Goal: Transaction & Acquisition: Subscribe to service/newsletter

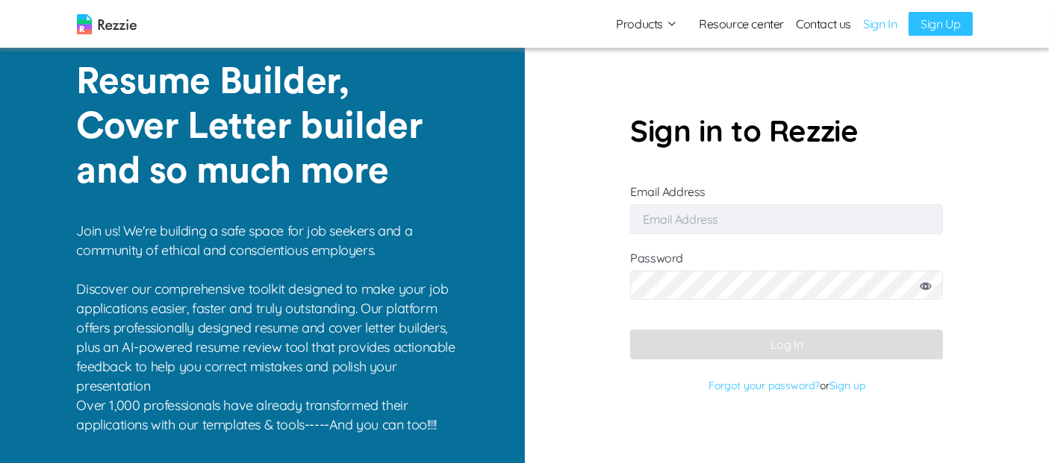
type input "[EMAIL_ADDRESS][DOMAIN_NAME]"
click at [881, 28] on link "Sign In" at bounding box center [880, 24] width 34 height 18
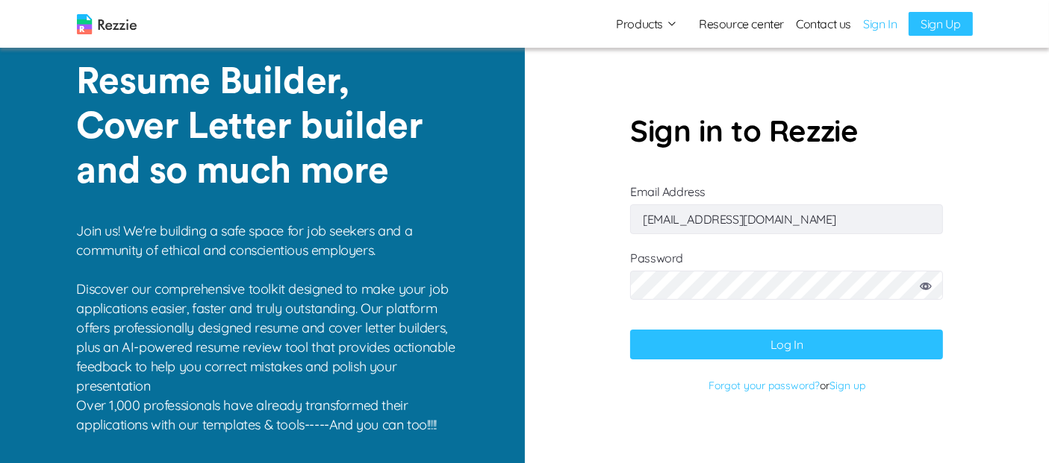
click at [888, 23] on link "Sign In" at bounding box center [880, 24] width 34 height 18
click at [799, 334] on button "Log In" at bounding box center [786, 345] width 313 height 30
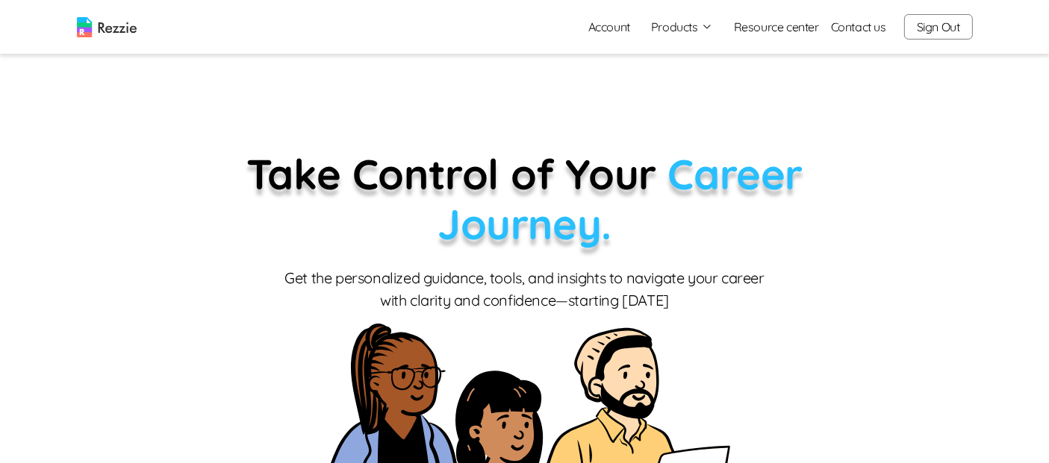
click at [695, 28] on button "Products" at bounding box center [682, 27] width 62 height 18
click at [705, 90] on link "AI Resume Review" at bounding box center [698, 86] width 183 height 30
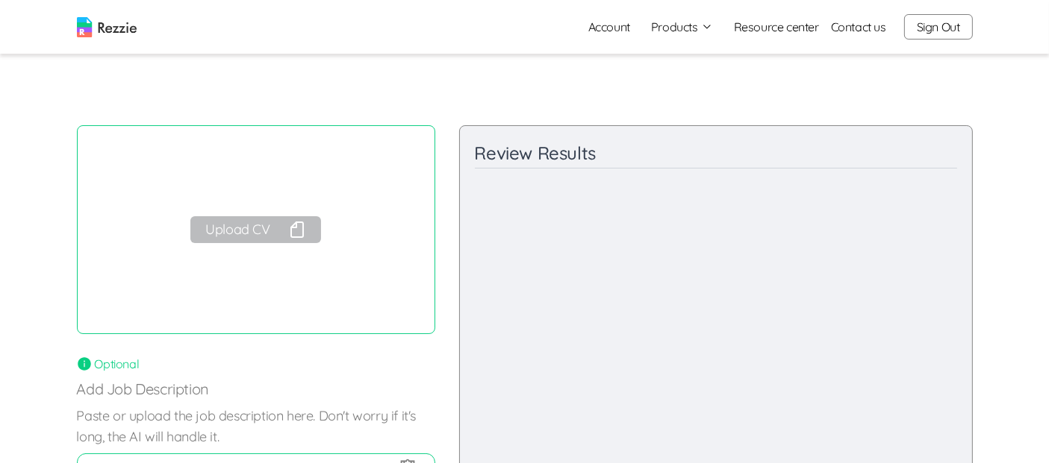
click at [232, 231] on button "Upload CV" at bounding box center [255, 229] width 130 height 27
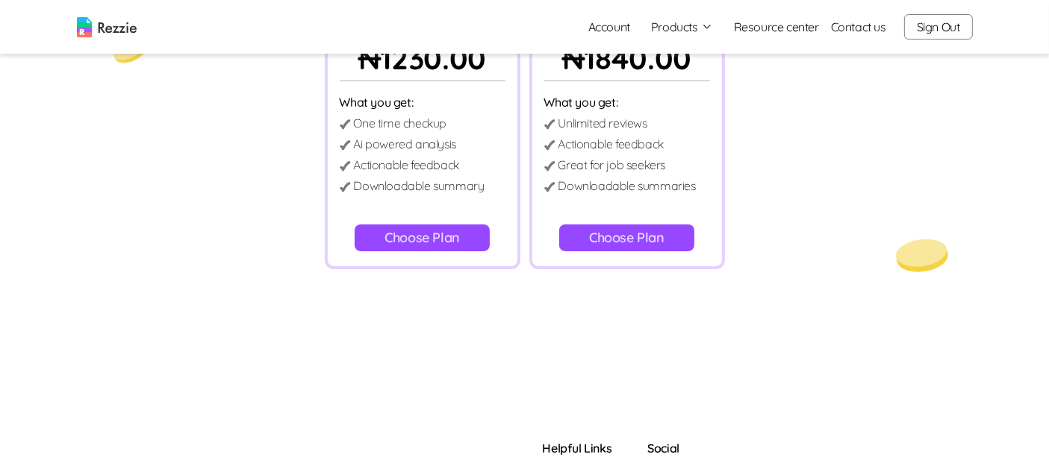
click at [637, 240] on button "Choose Plan" at bounding box center [626, 238] width 135 height 27
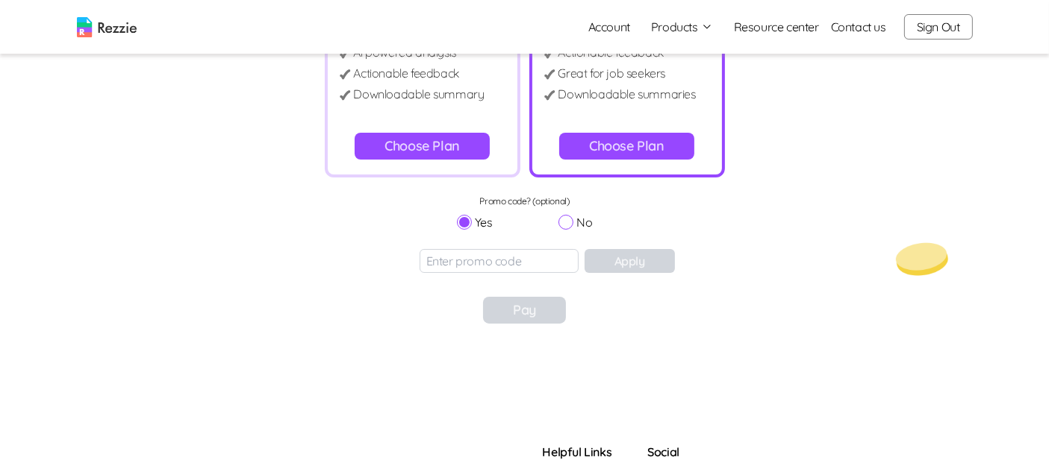
scroll to position [305, 0]
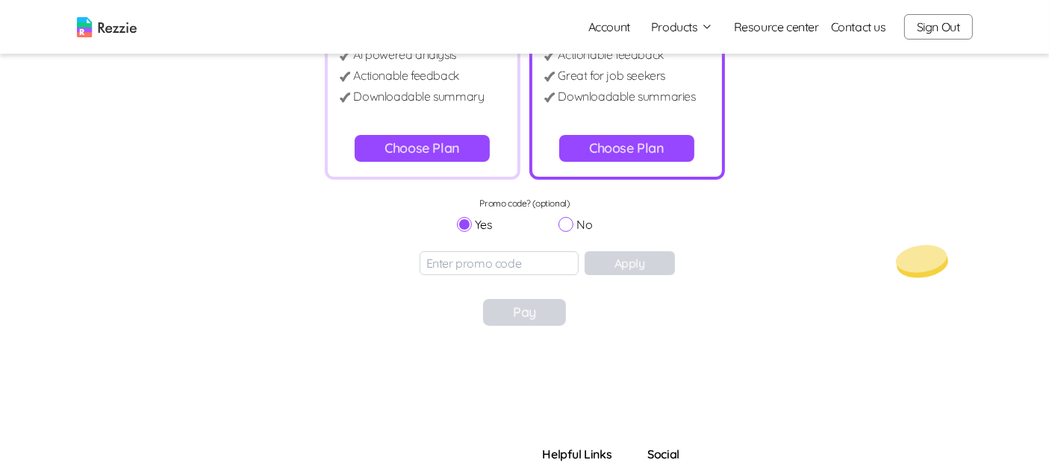
click at [513, 260] on input at bounding box center [498, 264] width 159 height 24
paste input "REZZIE-DISCOUNT"
type input "REZZIE-DISCOUNT"
click at [605, 270] on button "Apply" at bounding box center [629, 264] width 90 height 24
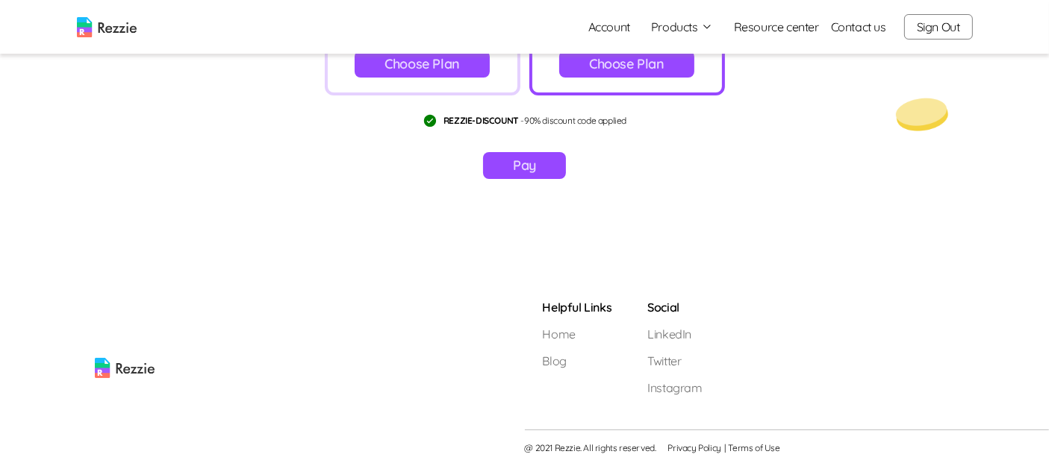
scroll to position [387, 0]
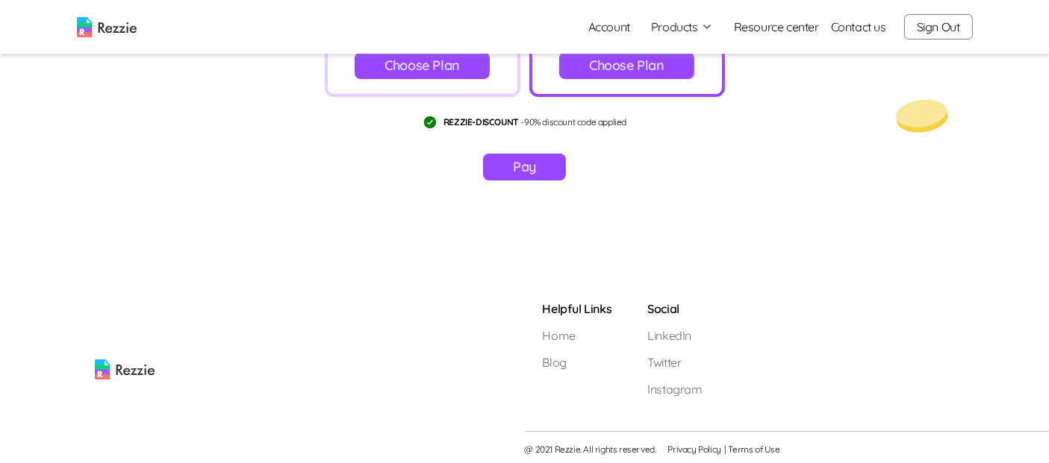
click at [537, 168] on button "Pay" at bounding box center [524, 167] width 83 height 27
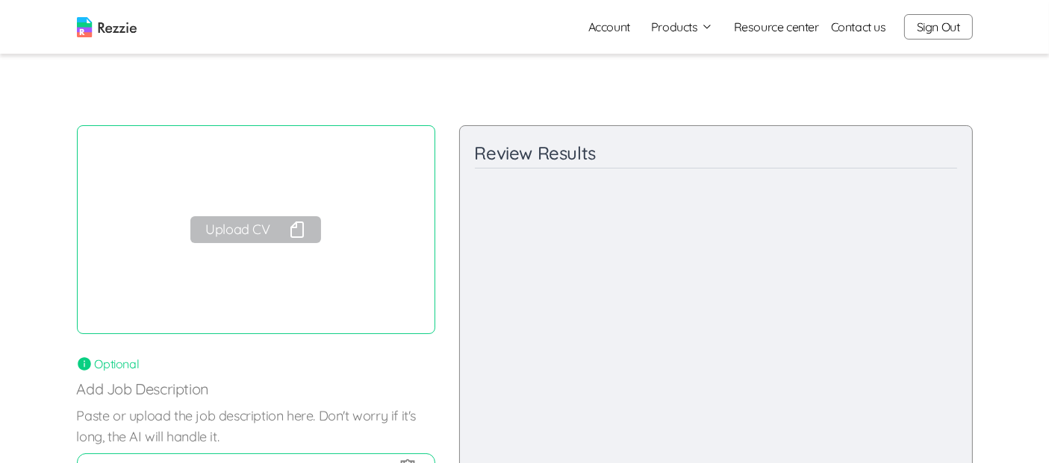
click at [262, 237] on button "Upload CV" at bounding box center [255, 229] width 130 height 27
click at [618, 30] on link "Account" at bounding box center [609, 27] width 66 height 30
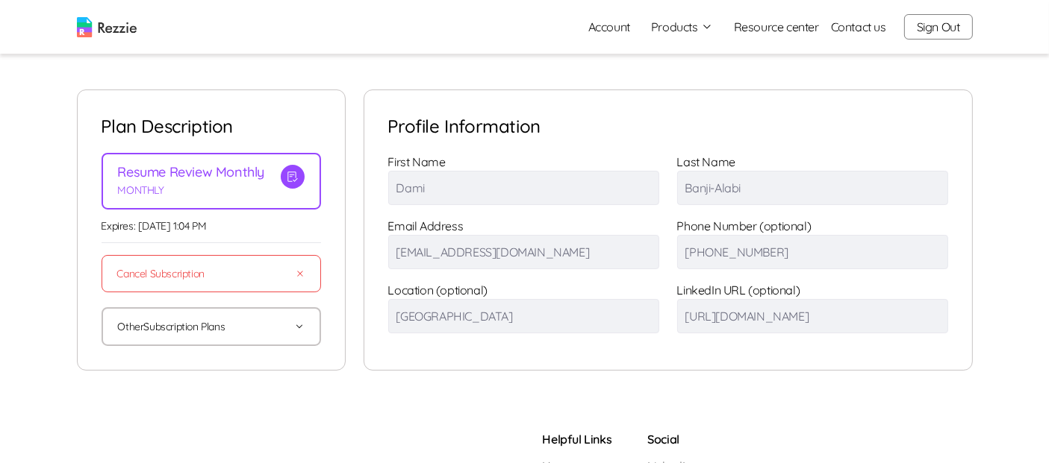
click at [950, 30] on button "Sign Out" at bounding box center [938, 26] width 69 height 25
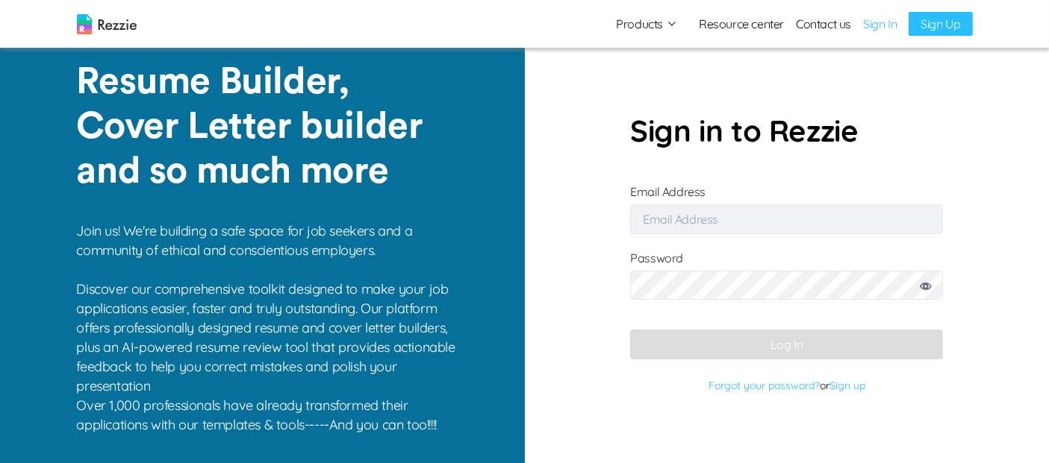
type input "[EMAIL_ADDRESS][DOMAIN_NAME]"
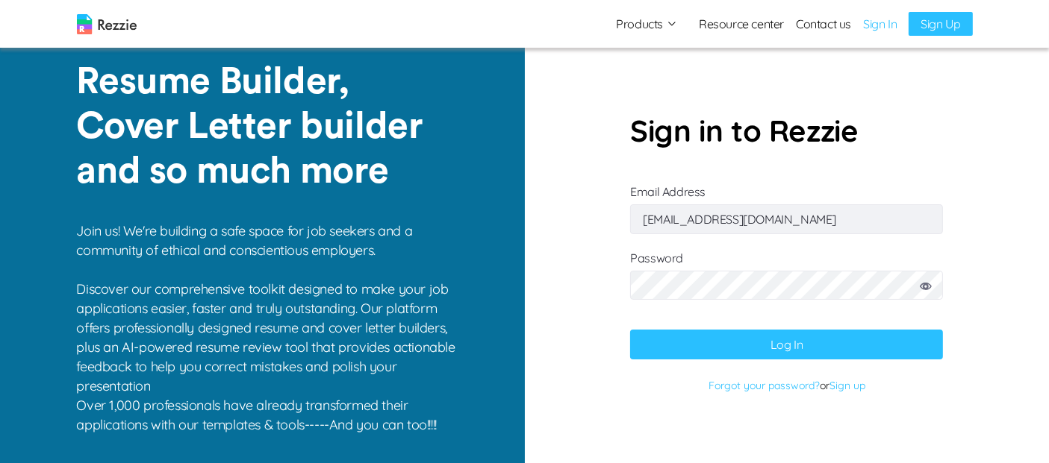
click at [119, 27] on img at bounding box center [107, 24] width 60 height 20
